Goal: Transaction & Acquisition: Download file/media

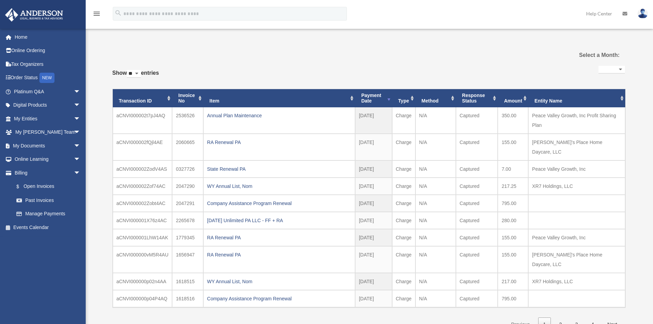
select select
click at [26, 144] on link "My Documents arrow_drop_down" at bounding box center [48, 146] width 86 height 14
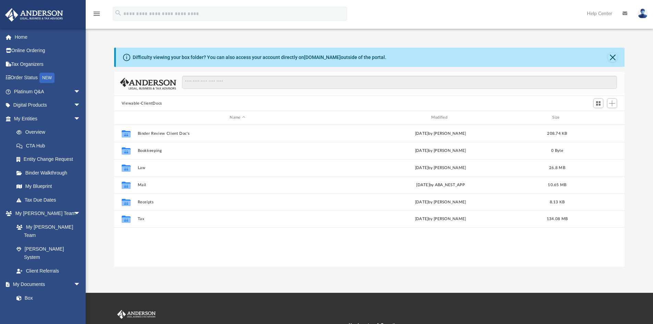
scroll to position [151, 505]
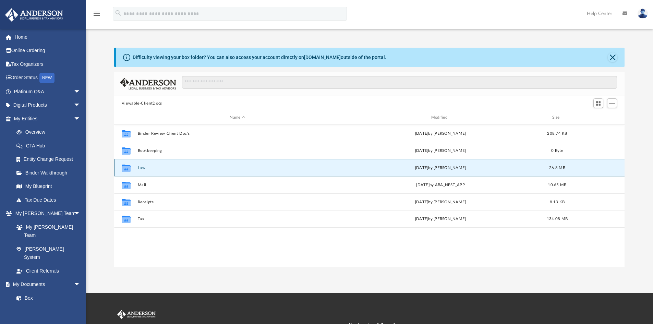
click at [141, 167] on button "Law" at bounding box center [237, 168] width 200 height 4
click at [147, 167] on button "KCB Kids, LLC" at bounding box center [237, 168] width 200 height 4
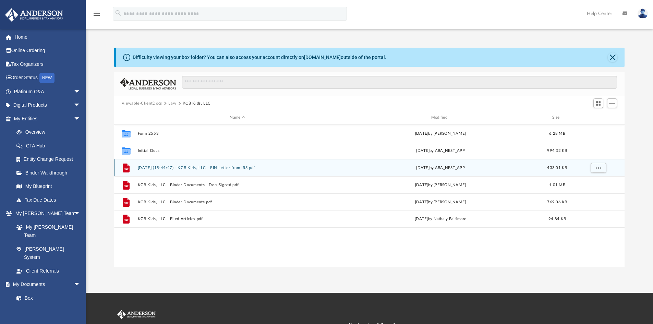
click at [154, 166] on button "2024.12.26 (15:44:47) - KCB Kids, LLC - EIN Letter from IRS.pdf" at bounding box center [237, 168] width 200 height 4
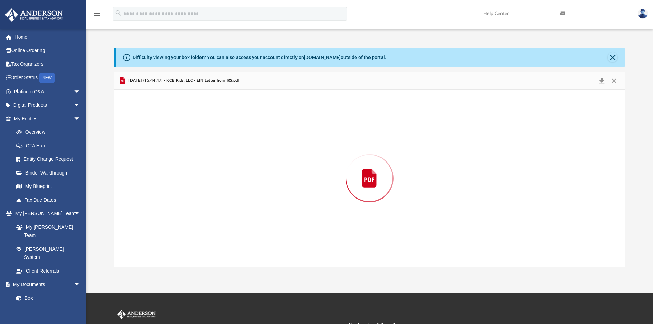
click at [154, 166] on div "Preview" at bounding box center [369, 178] width 511 height 177
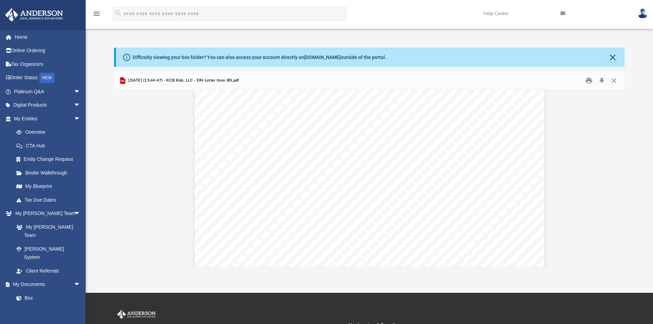
scroll to position [0, 0]
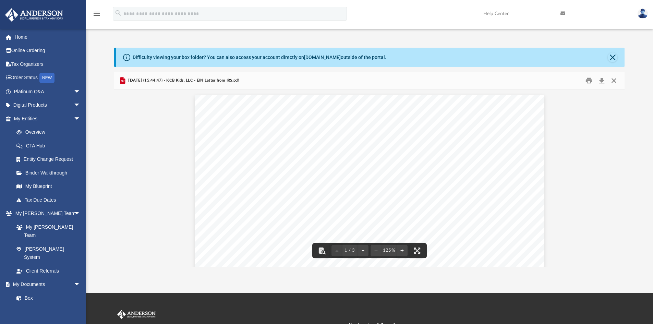
click at [616, 79] on button "Close" at bounding box center [614, 80] width 12 height 11
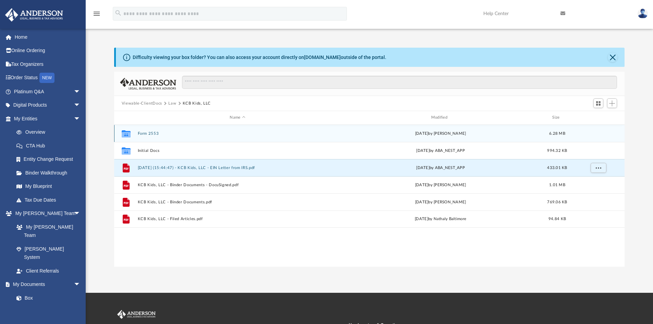
click at [149, 131] on button "Form 2553" at bounding box center [237, 133] width 200 height 4
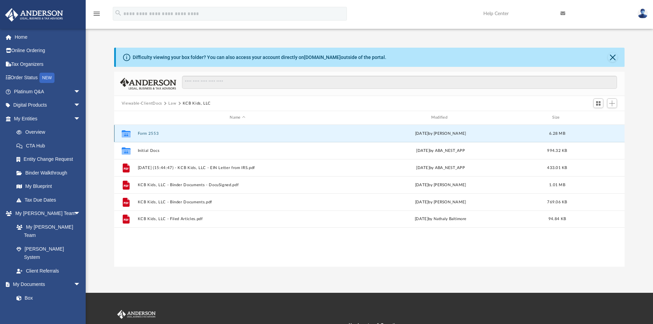
click at [149, 131] on button "Form 2553" at bounding box center [237, 133] width 200 height 4
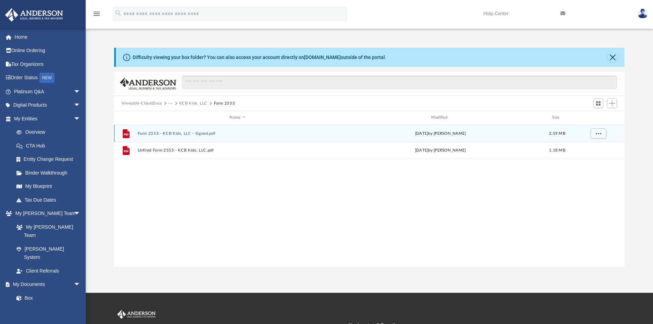
click at [152, 133] on button "Form 2553 - KCB Kids, LLC - Signed.pdf" at bounding box center [237, 133] width 200 height 4
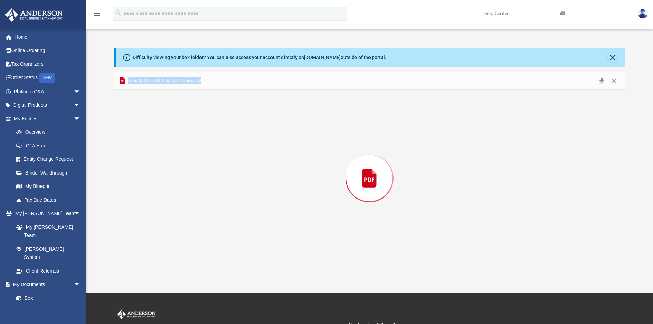
click at [152, 133] on div "Preview" at bounding box center [369, 178] width 511 height 177
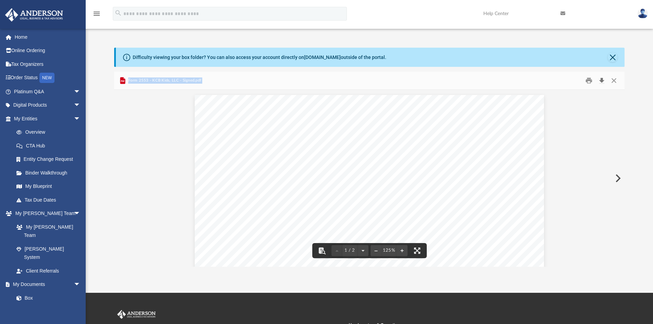
click at [602, 80] on button "Download" at bounding box center [601, 80] width 12 height 11
